Goal: Entertainment & Leisure: Consume media (video, audio)

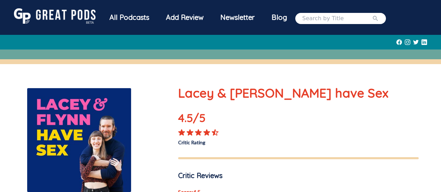
scroll to position [244, 0]
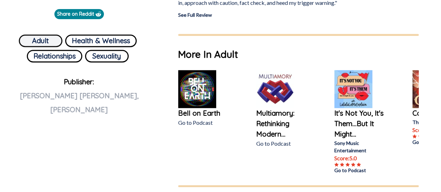
click at [37, 40] on button "Adult" at bounding box center [41, 40] width 44 height 13
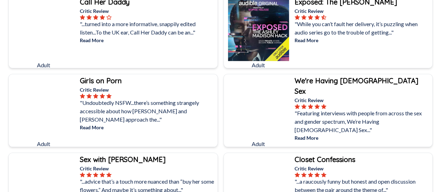
scroll to position [174, 0]
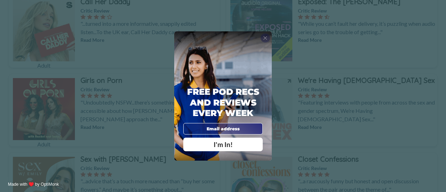
click at [267, 40] on span "X" at bounding box center [265, 38] width 4 height 6
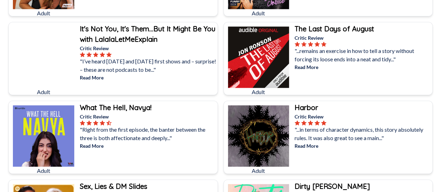
scroll to position [314, 0]
